Goal: Download file/media

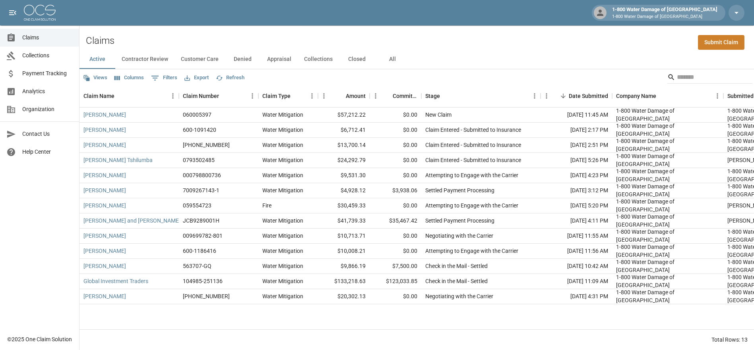
click at [393, 57] on button "All" at bounding box center [393, 59] width 36 height 19
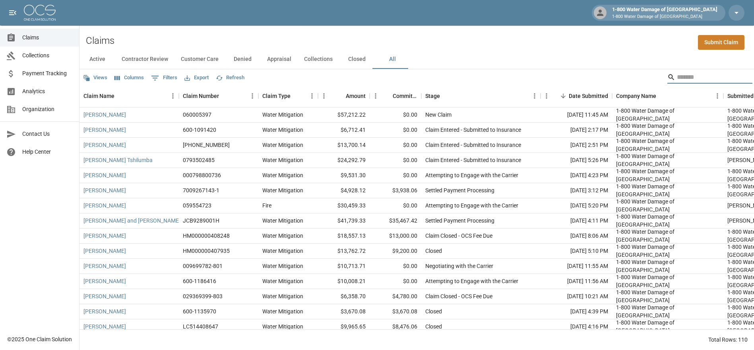
click at [697, 79] on input "Search" at bounding box center [709, 77] width 64 height 13
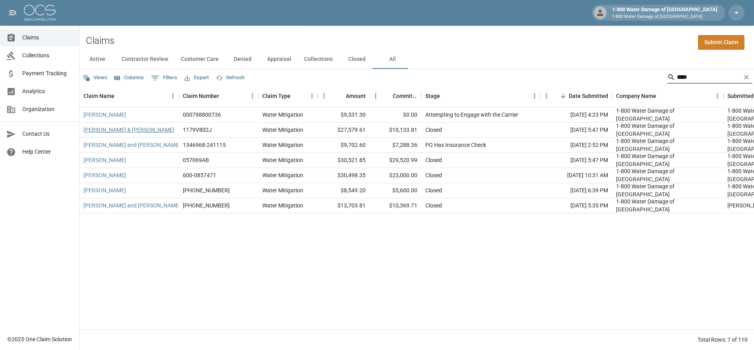
type input "****"
click at [119, 131] on link "[PERSON_NAME] & [PERSON_NAME]" at bounding box center [129, 130] width 91 height 8
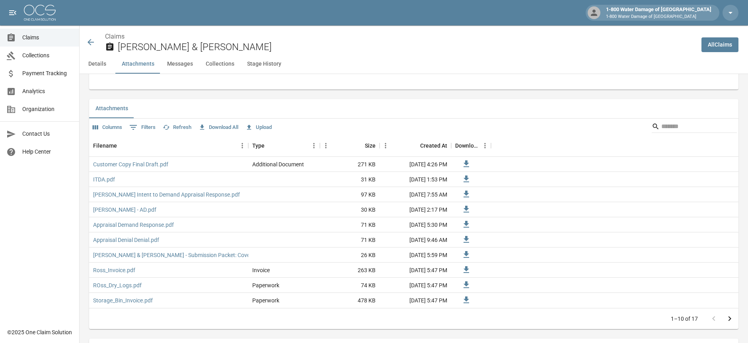
scroll to position [486, 0]
click at [125, 159] on link "Customer Copy Final Draft.pdf" at bounding box center [130, 162] width 75 height 8
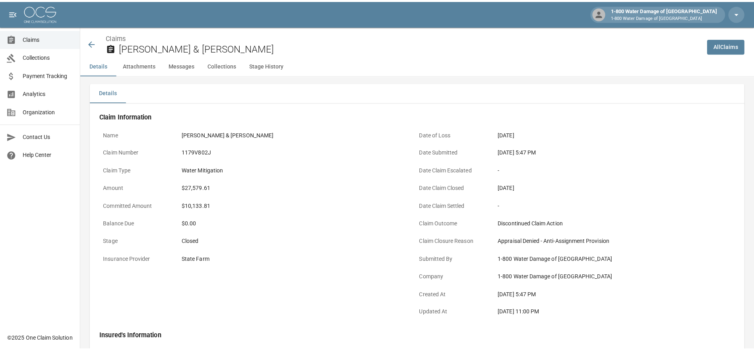
scroll to position [0, 0]
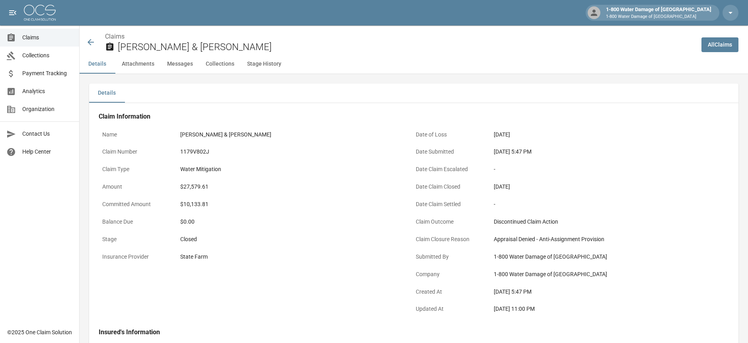
click at [91, 44] on icon at bounding box center [91, 42] width 10 height 10
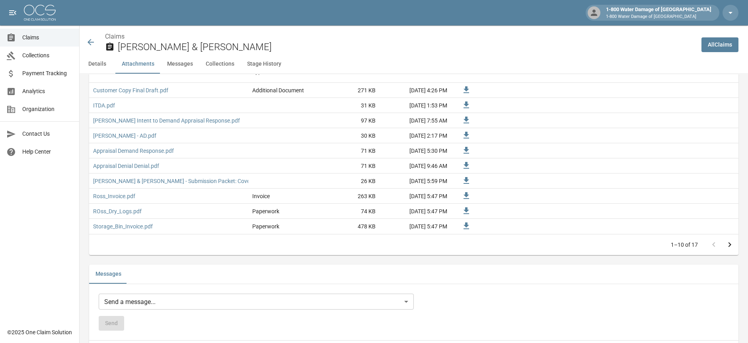
scroll to position [530, 0]
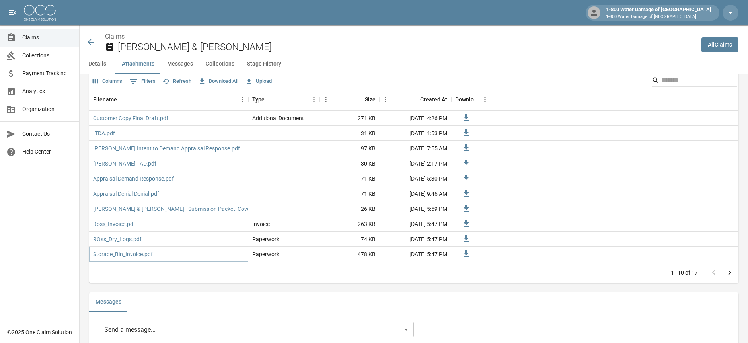
click at [122, 256] on link "Storage_Bin_Invoice.pdf" at bounding box center [123, 254] width 60 height 8
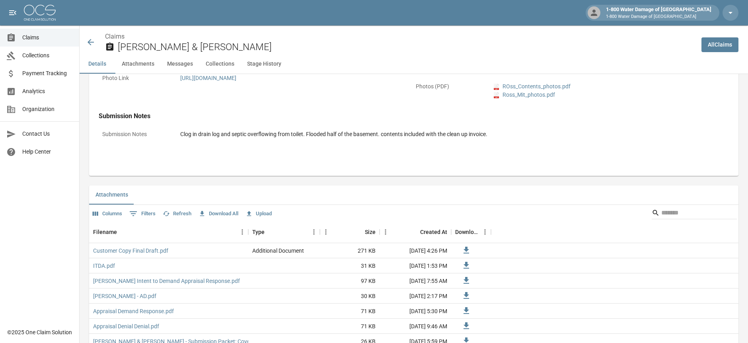
scroll to position [0, 0]
